Goal: Transaction & Acquisition: Purchase product/service

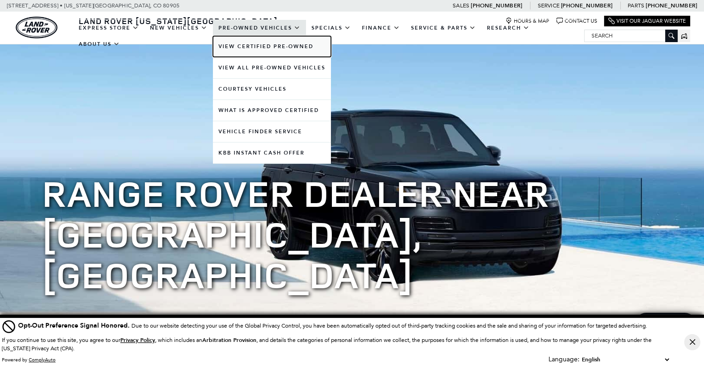
click at [265, 48] on link "View Certified Pre-Owned" at bounding box center [272, 46] width 118 height 21
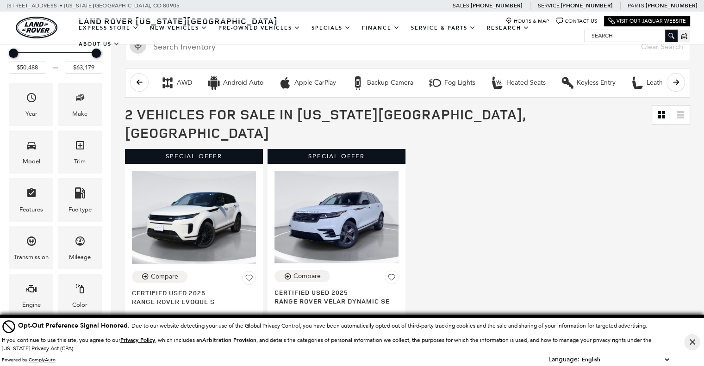
scroll to position [185, 0]
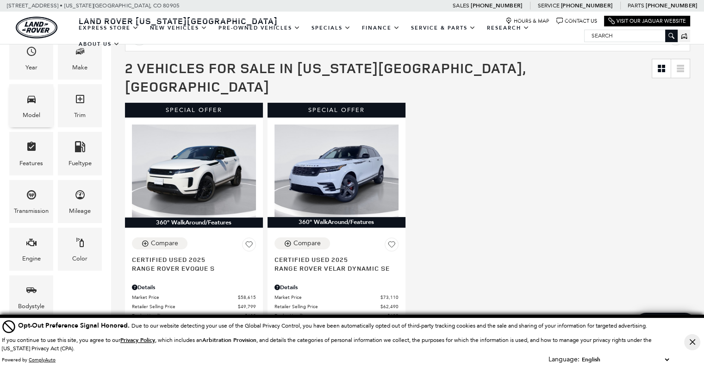
click at [37, 90] on div "Model" at bounding box center [31, 105] width 44 height 43
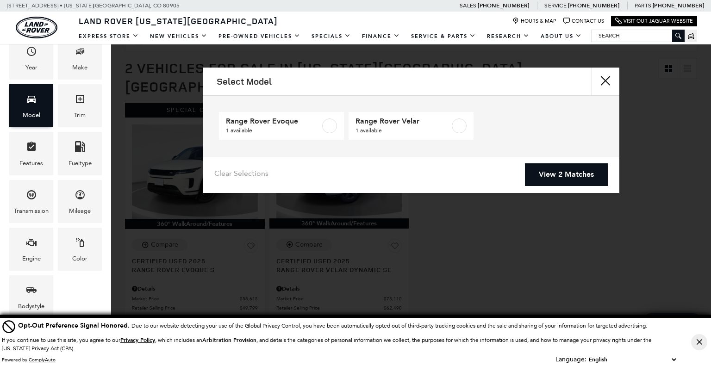
click at [37, 90] on div "Model" at bounding box center [31, 105] width 44 height 43
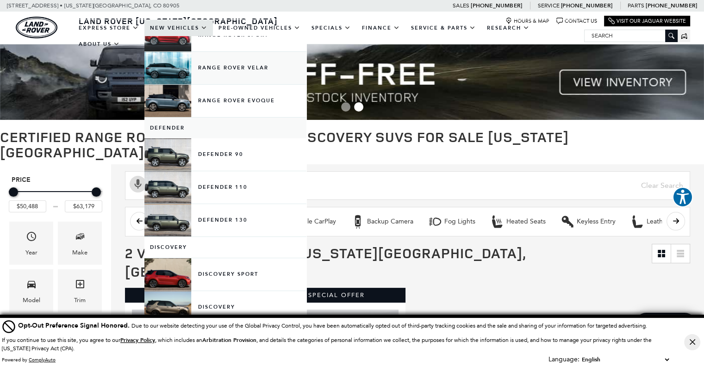
scroll to position [93, 0]
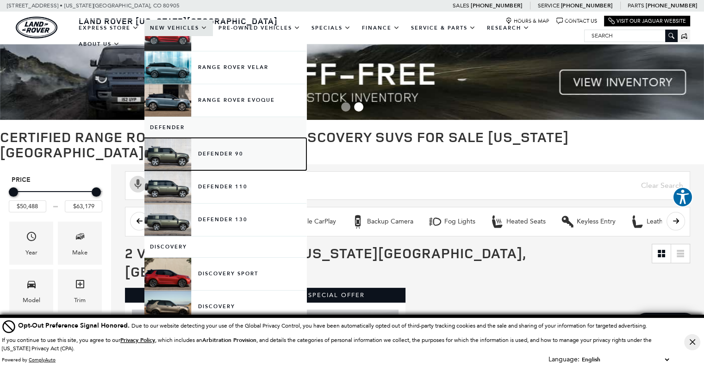
click at [228, 155] on link "Defender 90" at bounding box center [225, 154] width 162 height 32
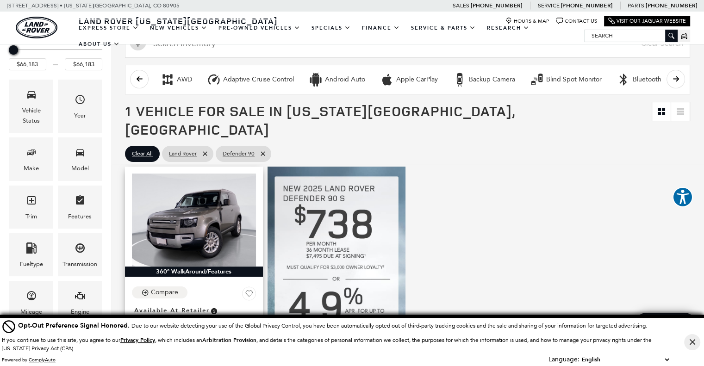
scroll to position [93, 0]
